Goal: Browse casually: Explore the website without a specific task or goal

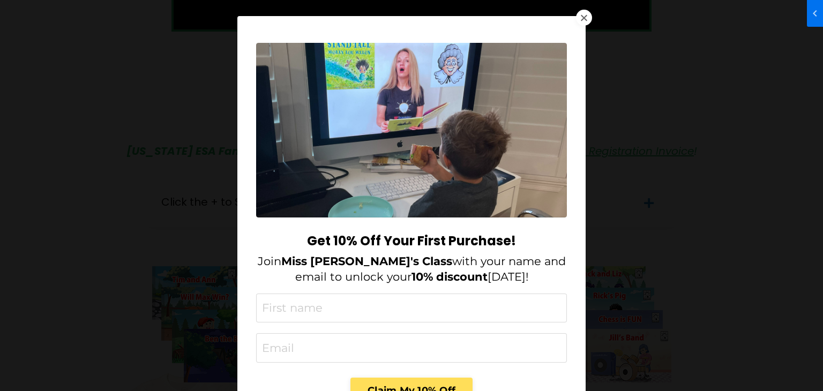
click at [581, 18] on div at bounding box center [584, 17] width 6 height 6
